Goal: Task Accomplishment & Management: Manage account settings

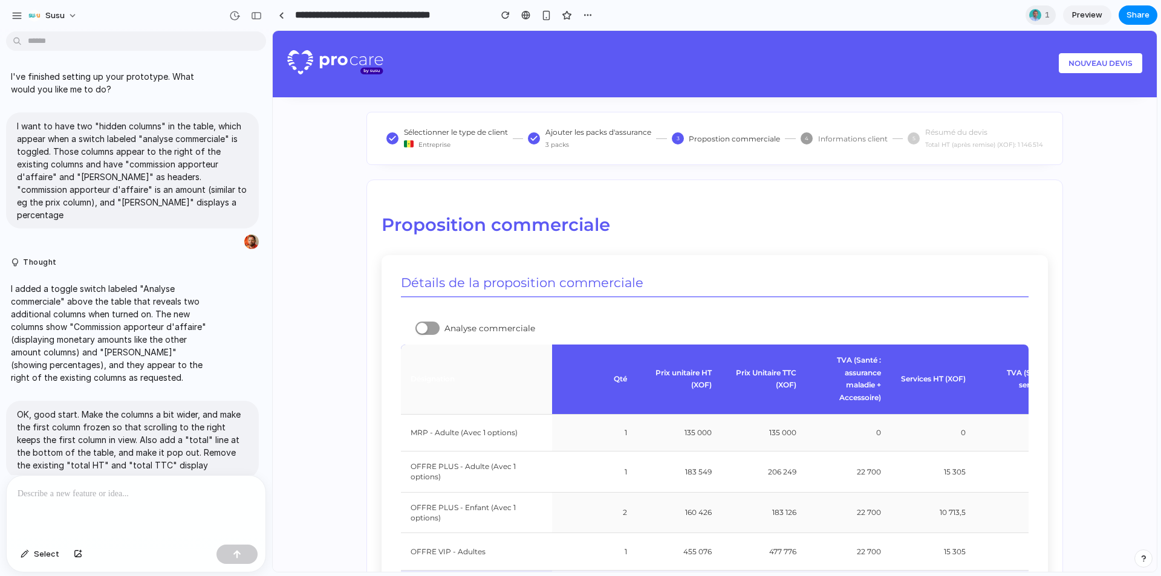
scroll to position [214, 0]
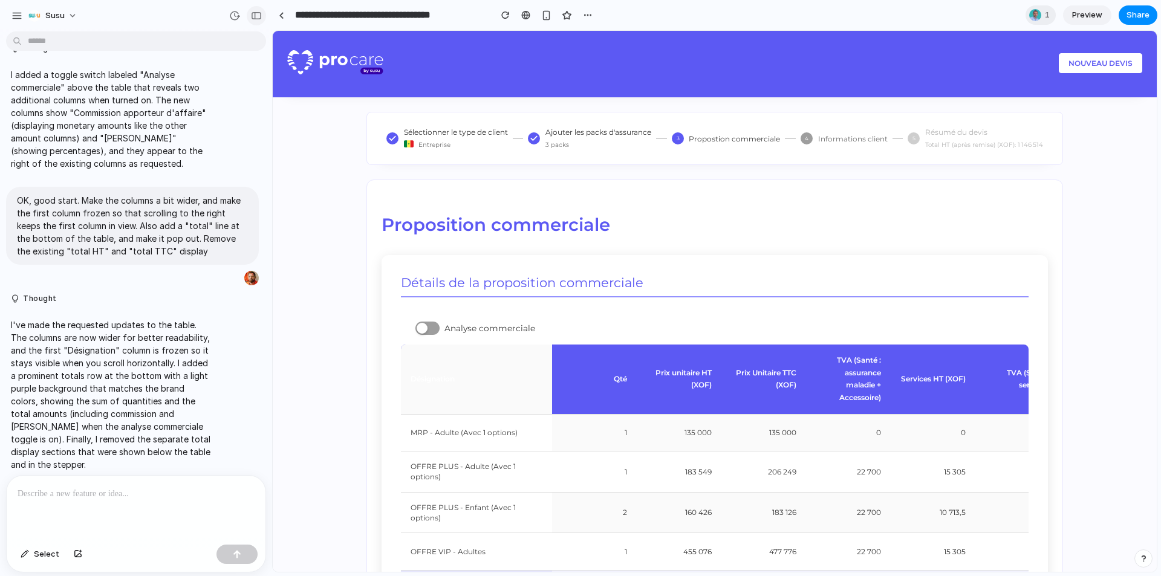
click at [250, 18] on button "button" at bounding box center [256, 15] width 19 height 19
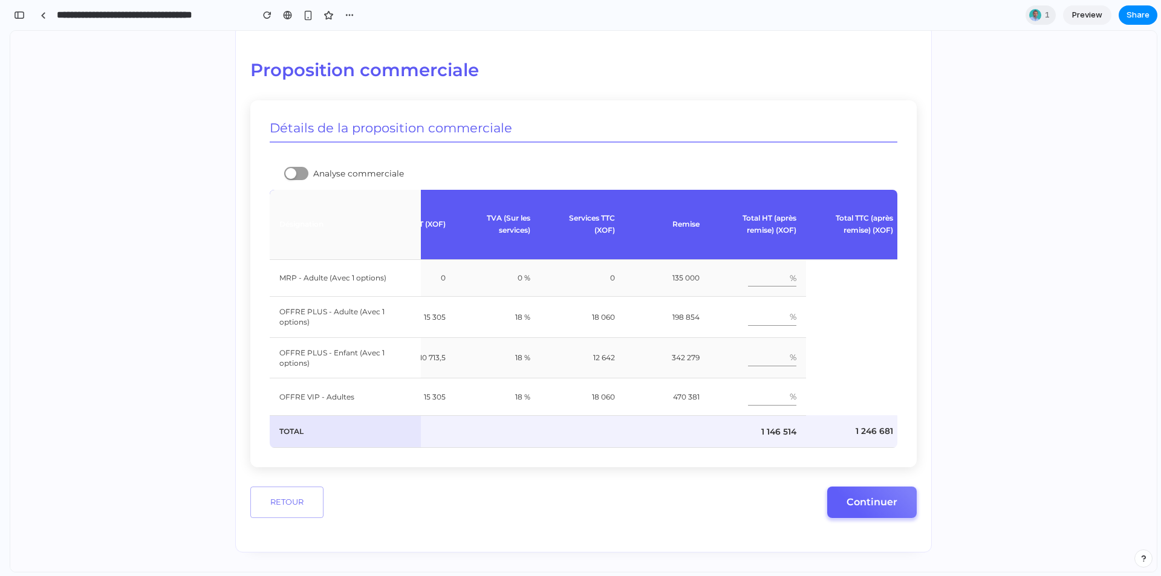
scroll to position [0, 356]
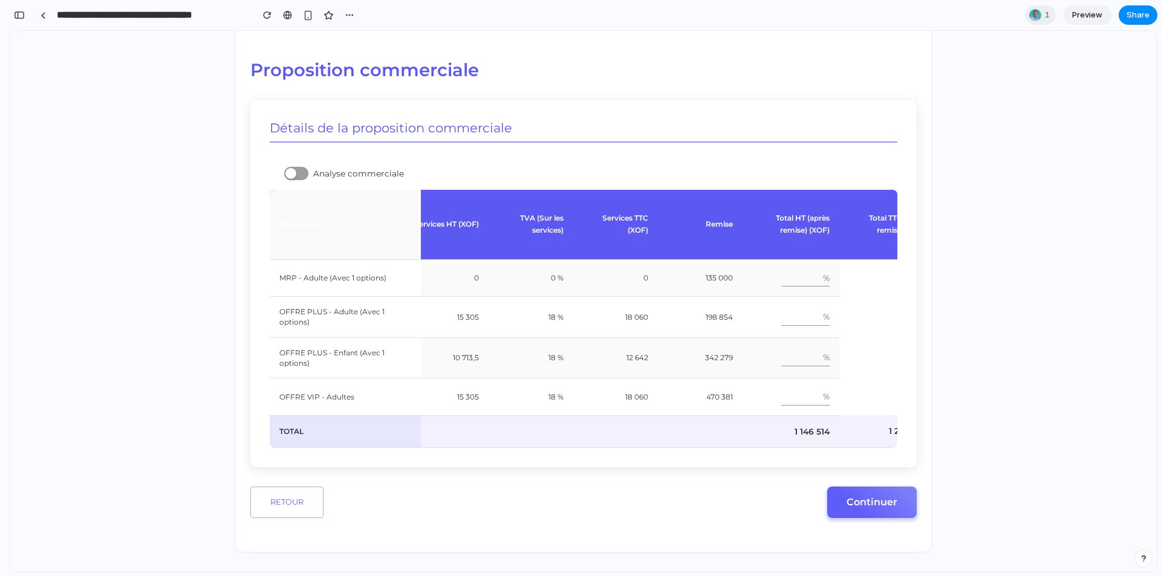
click at [787, 270] on input "number" at bounding box center [799, 279] width 37 height 18
type input "*"
click at [801, 270] on input "*" at bounding box center [799, 279] width 37 height 18
type input "*"
click at [799, 308] on input "*" at bounding box center [799, 317] width 37 height 18
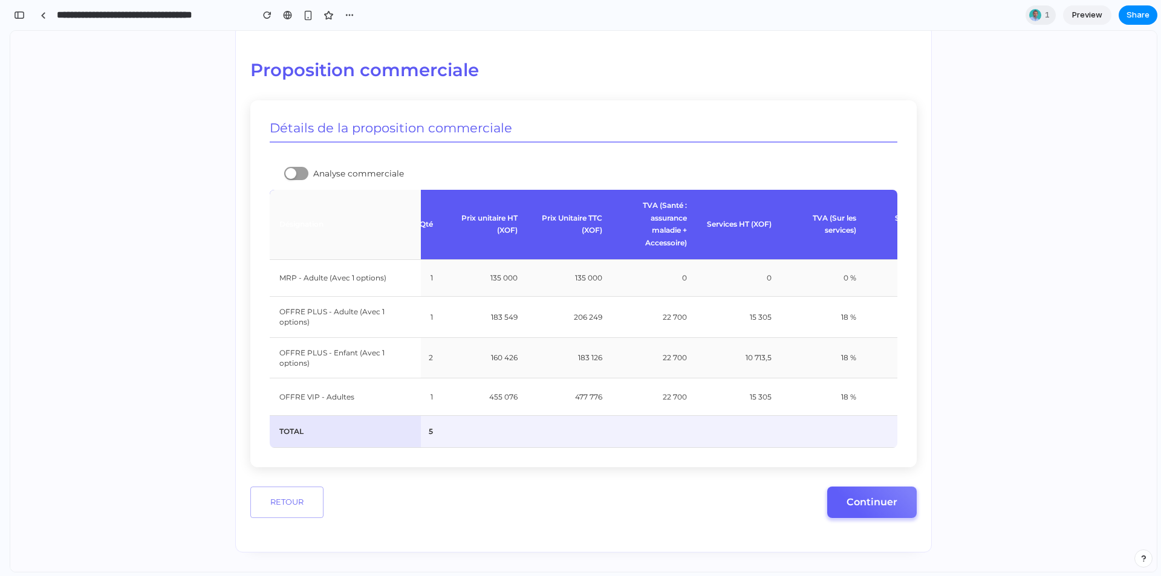
scroll to position [0, 0]
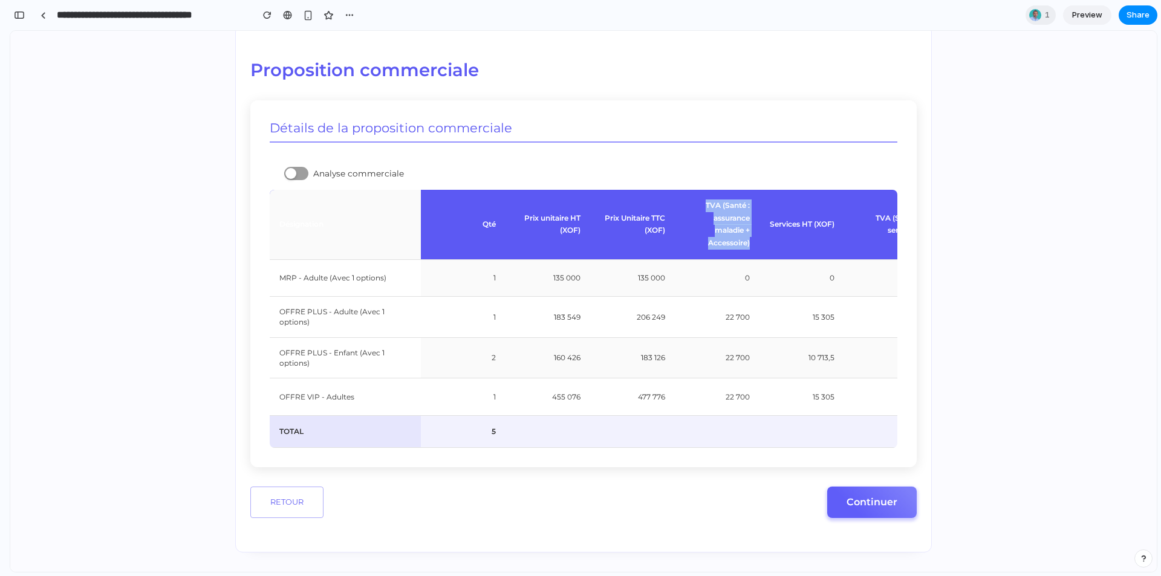
drag, startPoint x: 693, startPoint y: 177, endPoint x: 737, endPoint y: 224, distance: 64.6
click at [737, 224] on th "TVA (Santé : assurance maladie + Accessoire)" at bounding box center [717, 225] width 85 height 70
click at [737, 221] on th "TVA (Santé : assurance maladie + Accessoire)" at bounding box center [717, 225] width 85 height 70
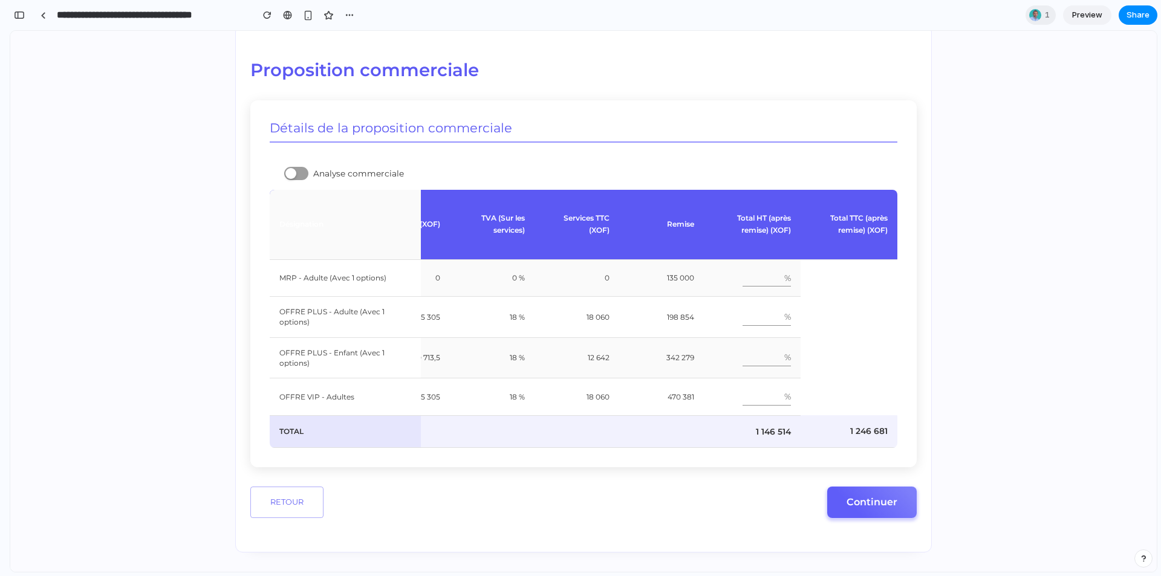
scroll to position [0, 403]
click at [288, 167] on div at bounding box center [296, 173] width 24 height 13
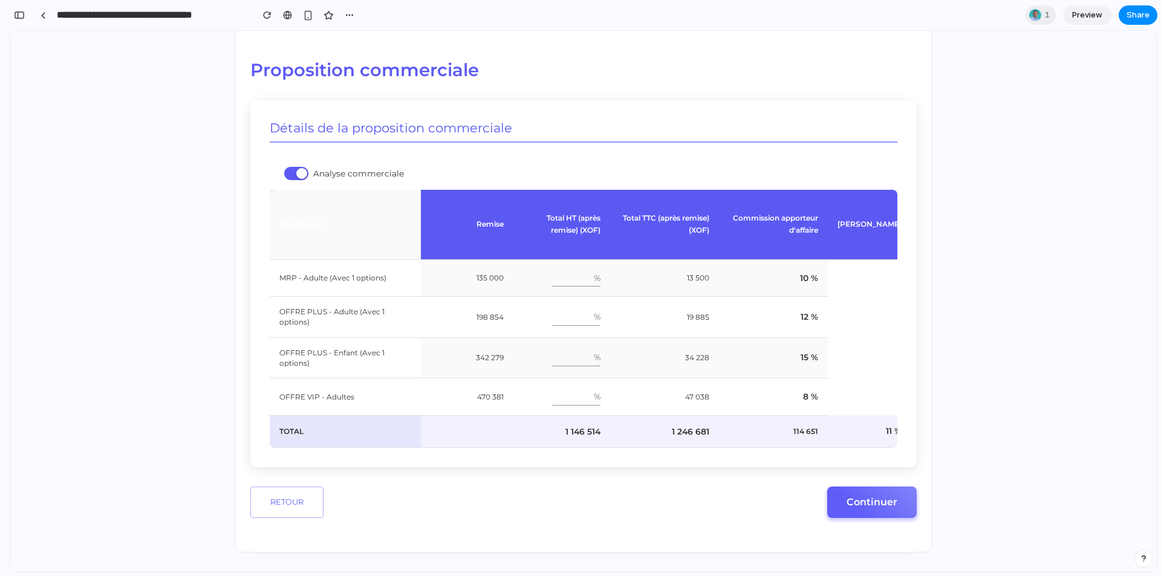
scroll to position [0, 597]
click at [788, 273] on span "10 %" at bounding box center [797, 278] width 18 height 10
click at [783, 297] on td "12 %" at bounding box center [761, 317] width 109 height 41
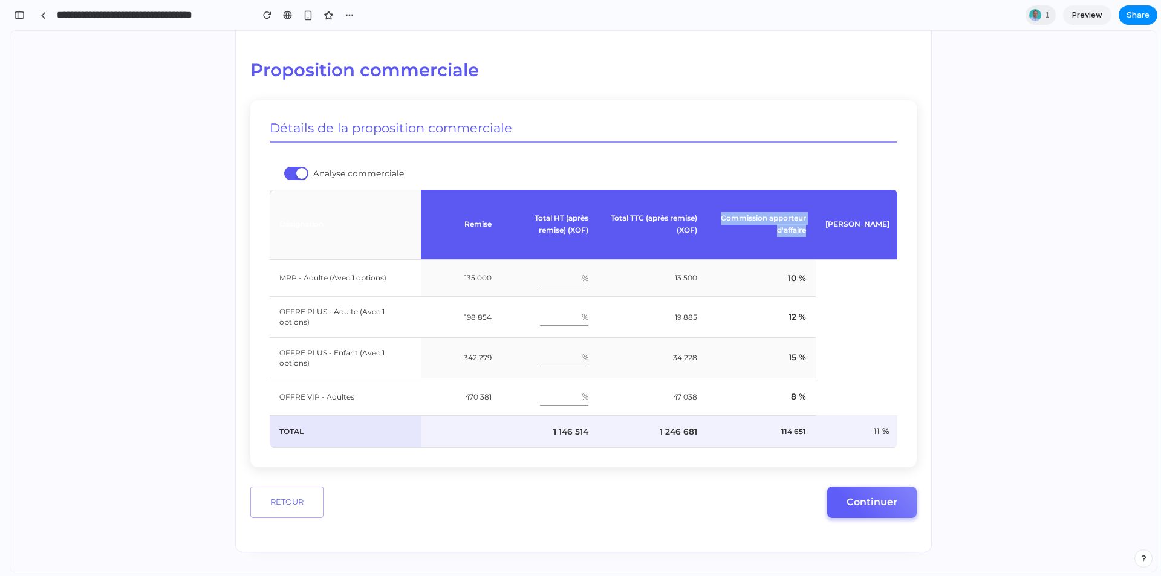
drag, startPoint x: 707, startPoint y: 190, endPoint x: 795, endPoint y: 214, distance: 91.0
click at [795, 214] on th "Commission apporteur d'affaire" at bounding box center [761, 225] width 109 height 70
click at [790, 219] on th "Commission apporteur d'affaire" at bounding box center [761, 225] width 109 height 70
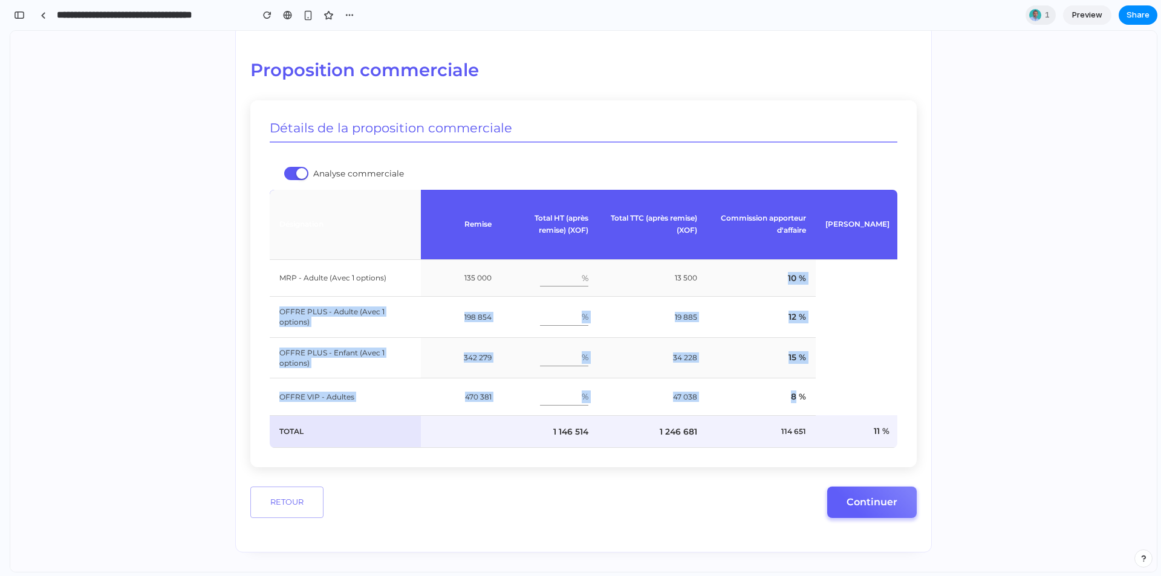
drag, startPoint x: 775, startPoint y: 250, endPoint x: 783, endPoint y: 377, distance: 127.9
click at [783, 377] on tbody "MRP - Adulte (Avec 1 options) 1 135 000 135 000 0 0 0 % 0 135 000 * % 13 500 10…" at bounding box center [286, 353] width 1227 height 189
click at [783, 378] on td "8 %" at bounding box center [761, 396] width 109 height 37
drag, startPoint x: 663, startPoint y: 253, endPoint x: 686, endPoint y: 378, distance: 126.8
click at [686, 378] on tbody "MRP - Adulte (Avec 1 options) 1 135 000 135 000 0 0 0 % 0 135 000 * % 13 500 10…" at bounding box center [286, 353] width 1227 height 189
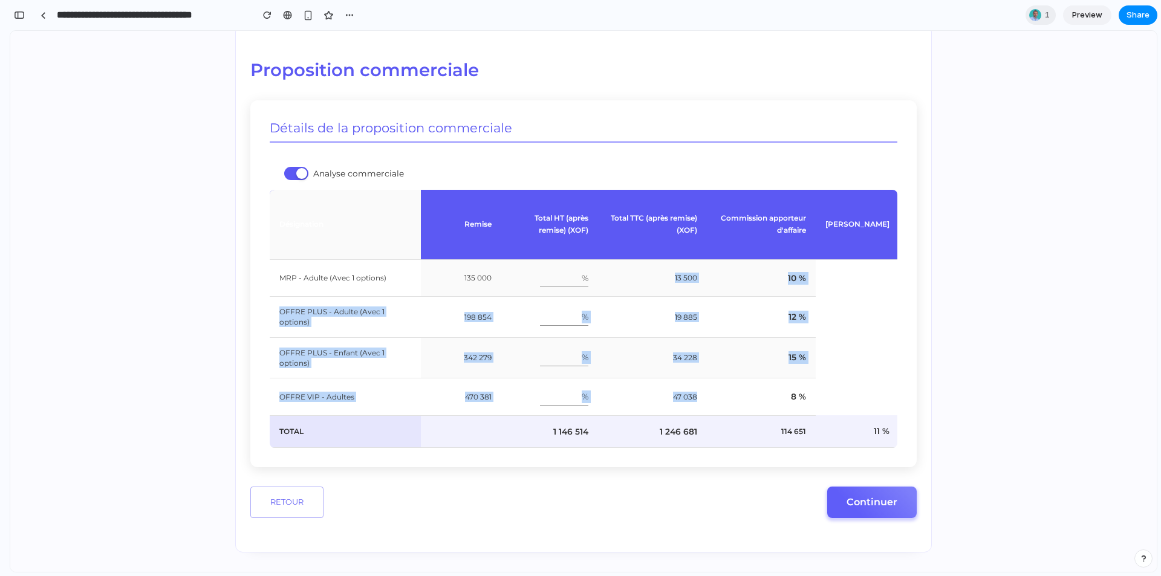
click at [686, 378] on td "47 038" at bounding box center [652, 396] width 109 height 37
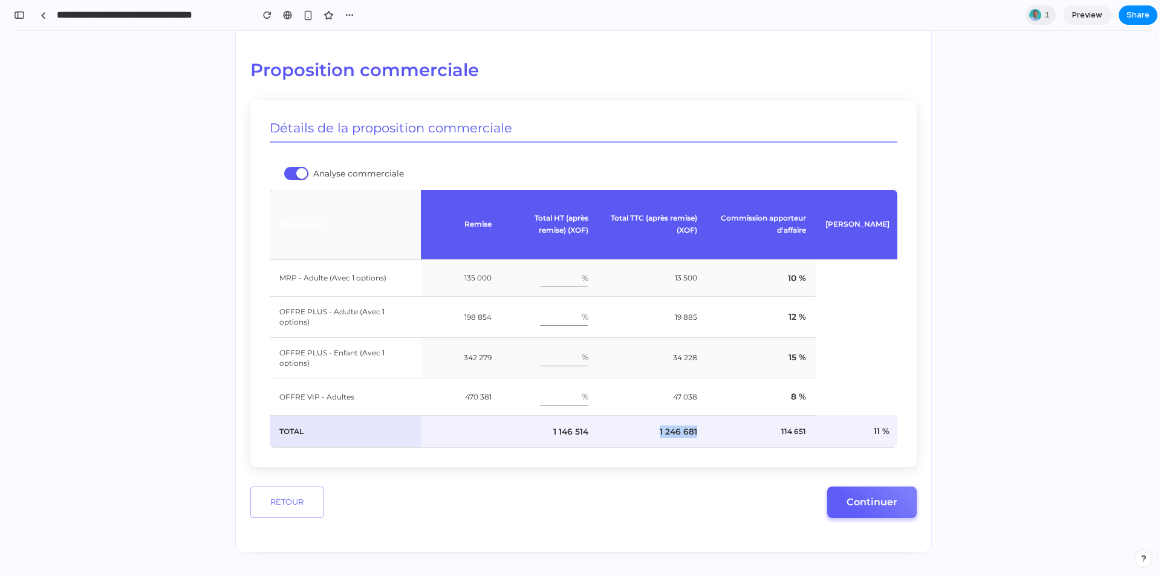
drag, startPoint x: 686, startPoint y: 406, endPoint x: 642, endPoint y: 406, distance: 44.2
click at [642, 416] on td "1 246 681" at bounding box center [652, 432] width 109 height 33
click at [660, 427] on span "1 246 681" at bounding box center [678, 432] width 37 height 10
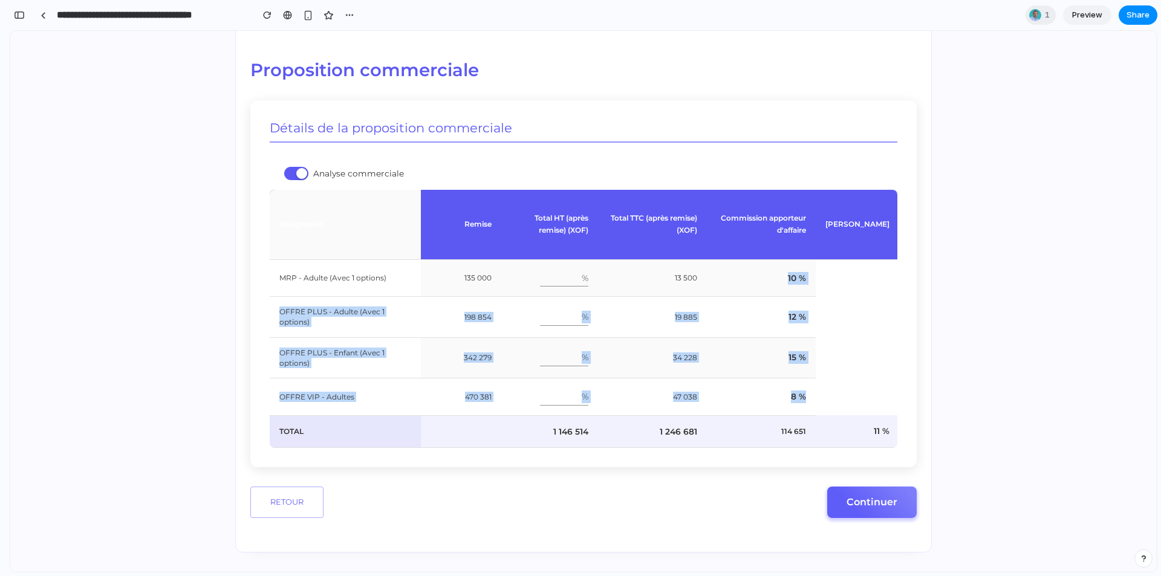
drag, startPoint x: 775, startPoint y: 252, endPoint x: 796, endPoint y: 371, distance: 120.9
click at [796, 371] on tbody "MRP - Adulte (Avec 1 options) 1 135 000 135 000 0 0 0 % 0 135 000 * % 13 500 10…" at bounding box center [286, 353] width 1227 height 189
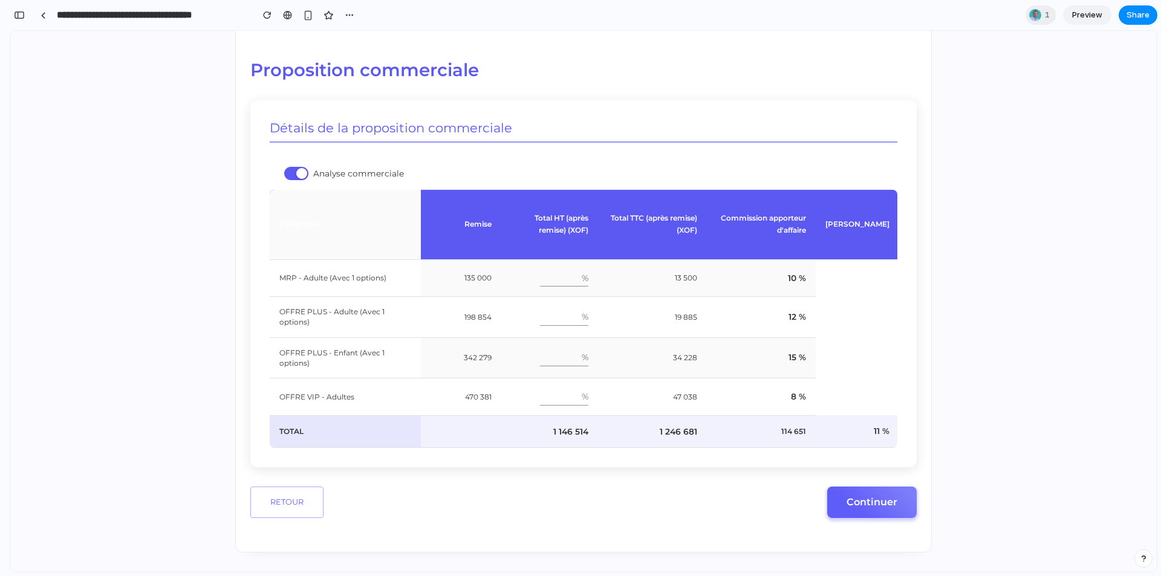
click at [874, 426] on span "11 %" at bounding box center [882, 431] width 16 height 10
click at [296, 168] on div at bounding box center [301, 173] width 11 height 11
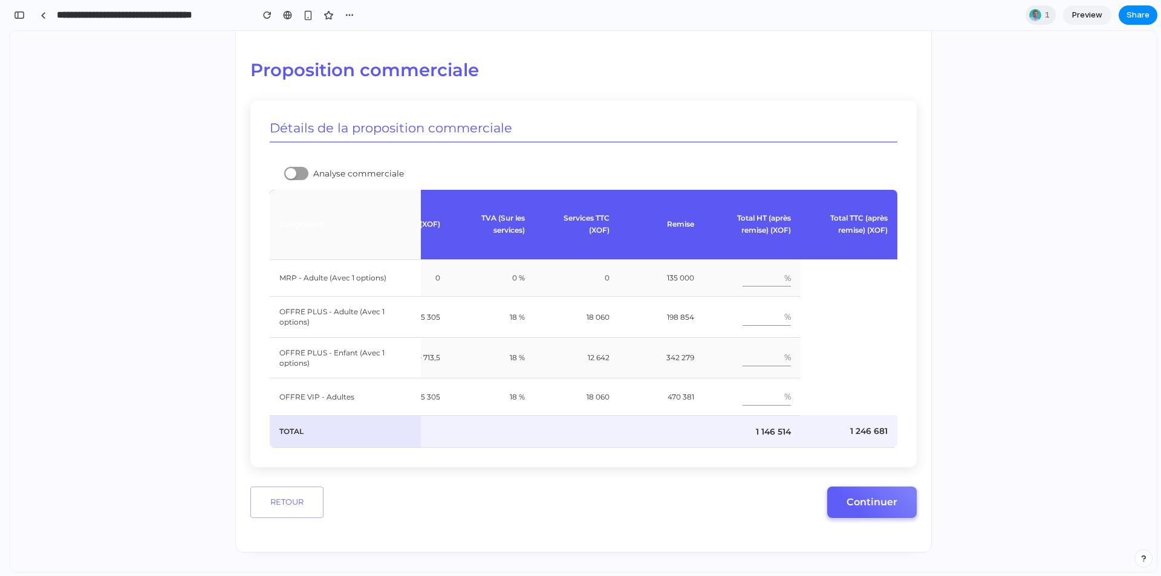
scroll to position [0, 403]
click at [287, 167] on div at bounding box center [296, 173] width 24 height 13
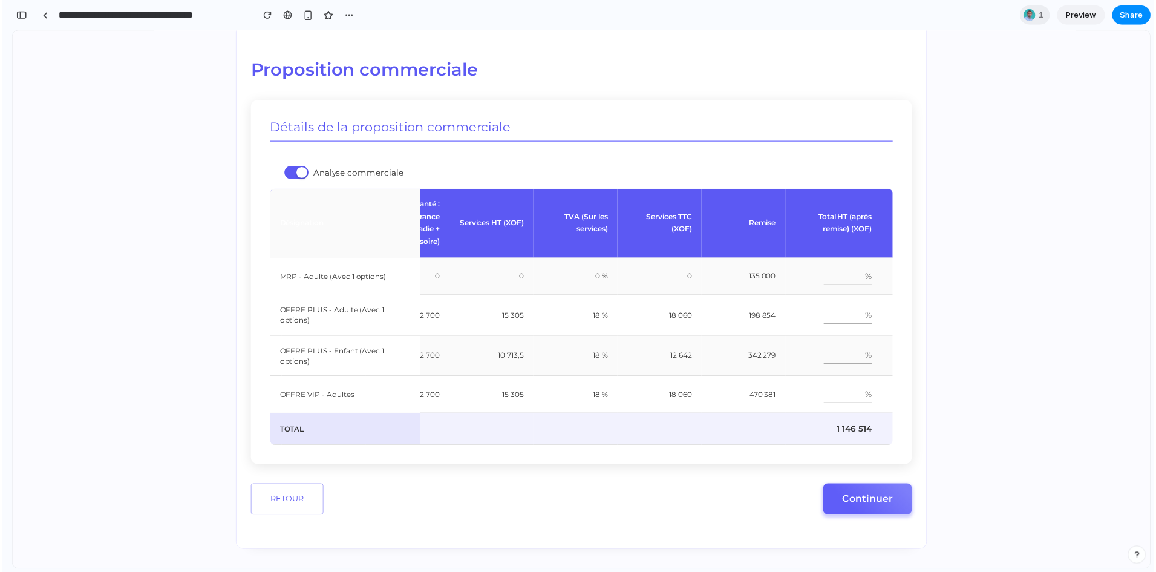
scroll to position [0, 0]
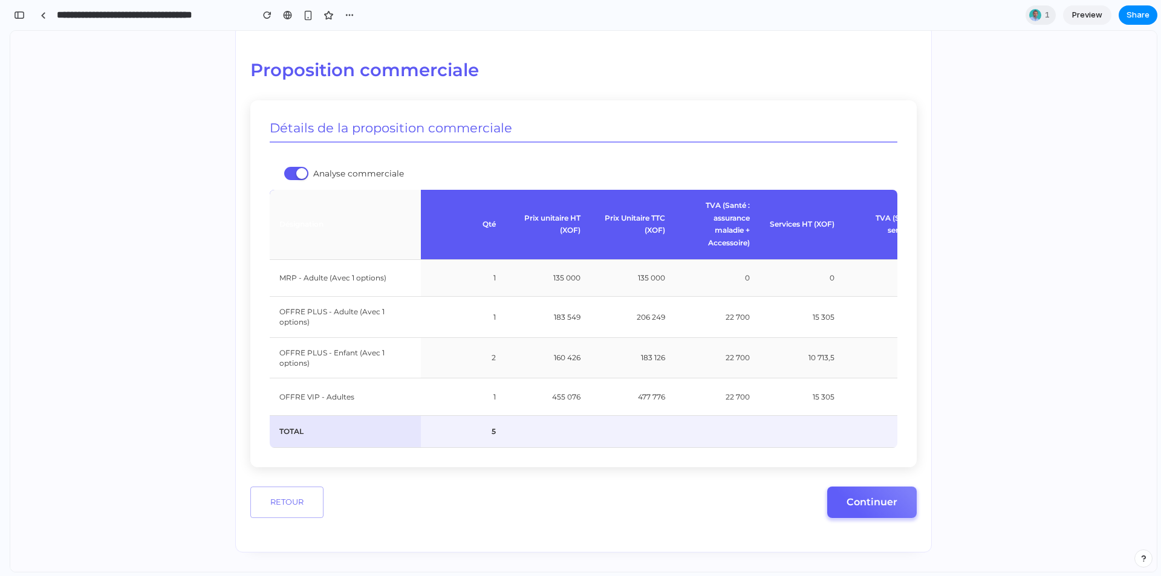
click at [296, 168] on div at bounding box center [301, 173] width 11 height 11
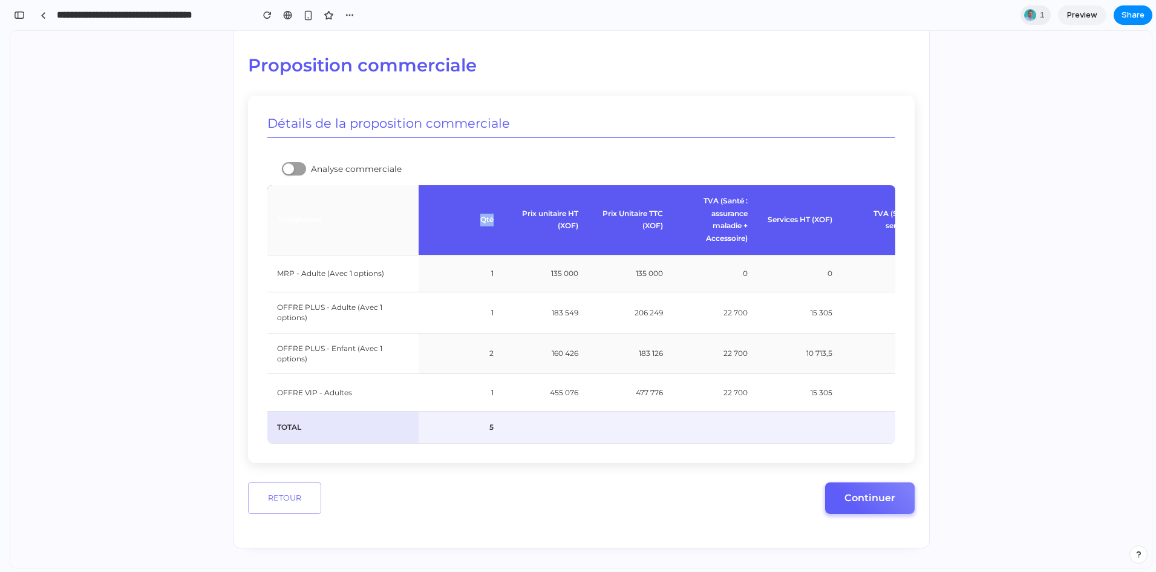
drag, startPoint x: 480, startPoint y: 195, endPoint x: 424, endPoint y: 193, distance: 55.7
click at [424, 193] on th "Qté" at bounding box center [461, 220] width 85 height 70
click at [419, 195] on th "Qté" at bounding box center [461, 220] width 85 height 70
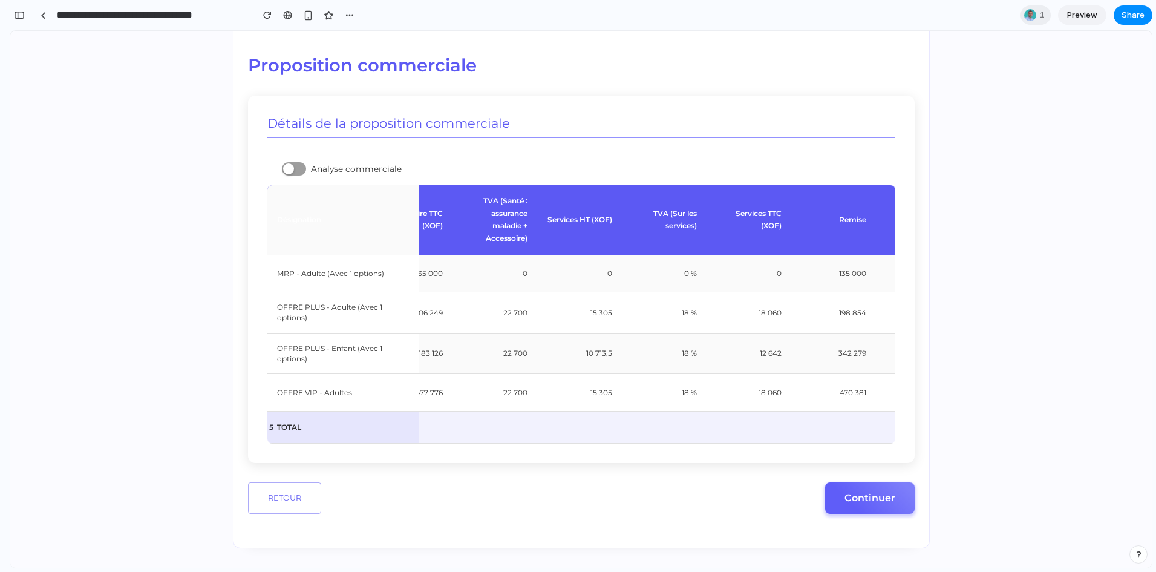
scroll to position [0, 403]
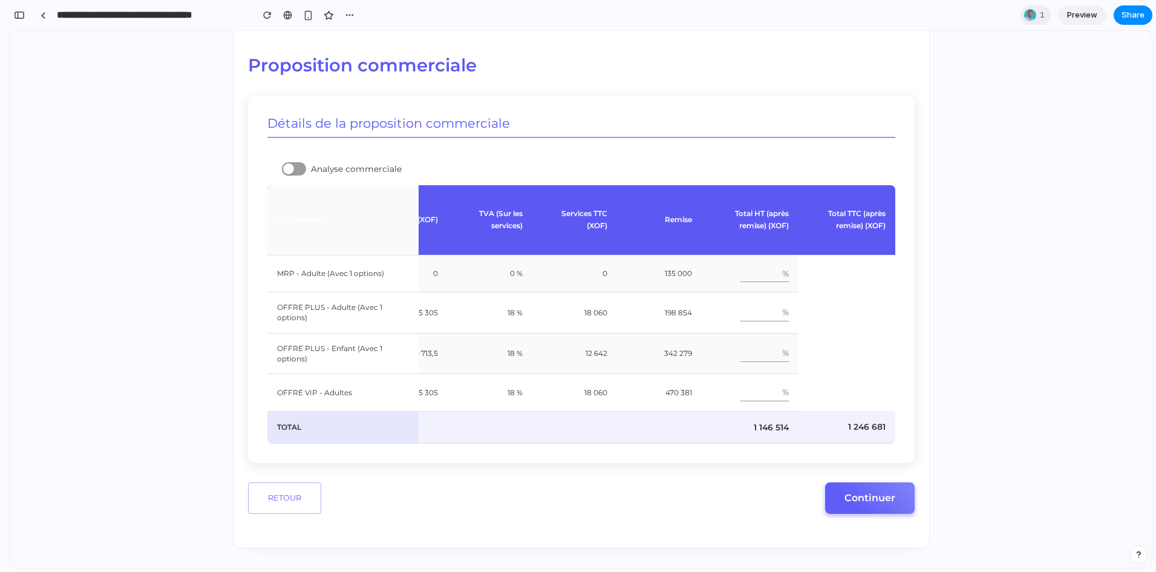
click at [289, 162] on div at bounding box center [294, 168] width 24 height 13
